Goal: Check status

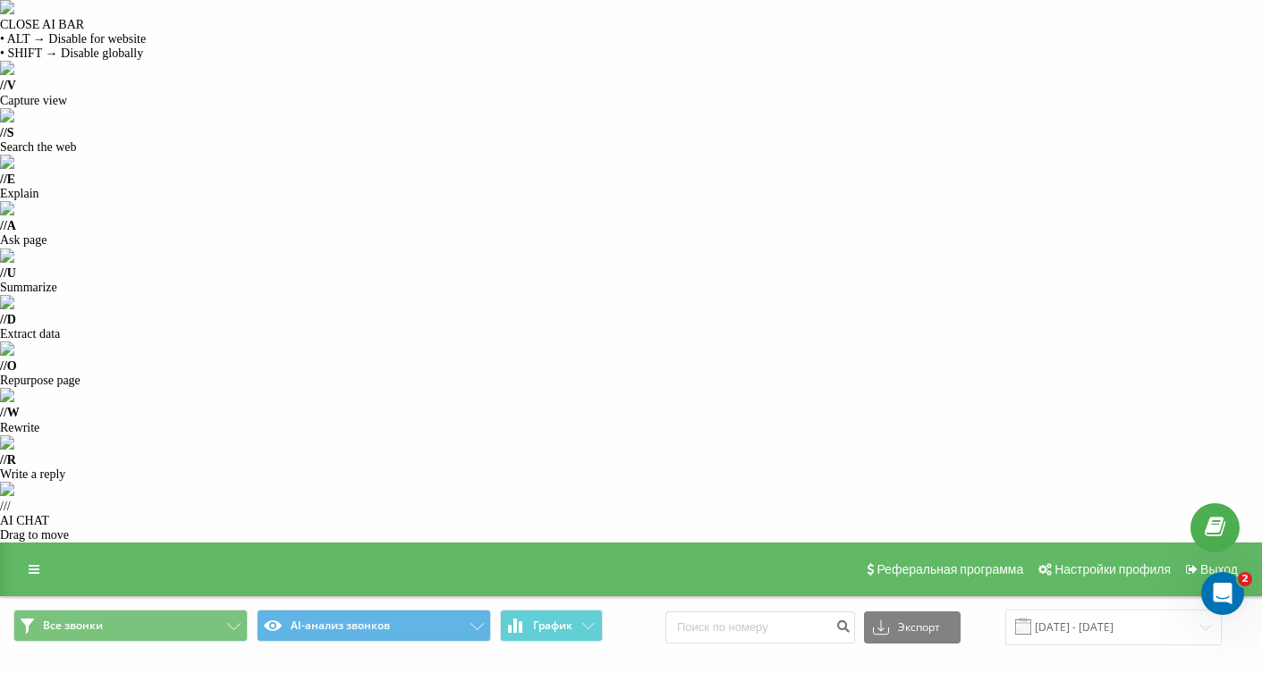
scroll to position [0, 1649]
